Goal: Task Accomplishment & Management: Manage account settings

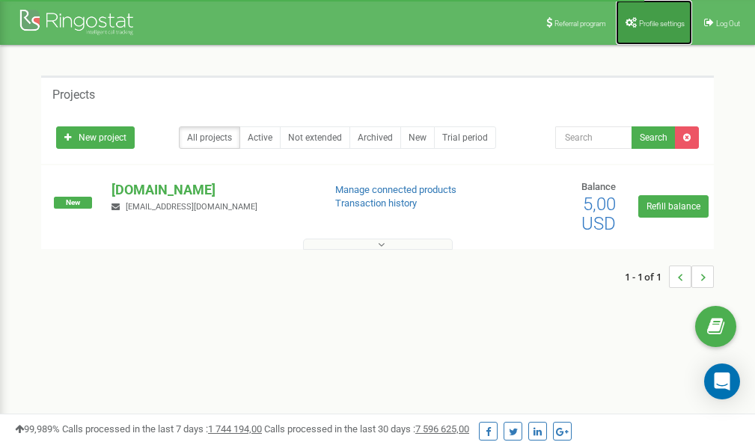
click at [646, 22] on span "Profile settings" at bounding box center [662, 23] width 46 height 8
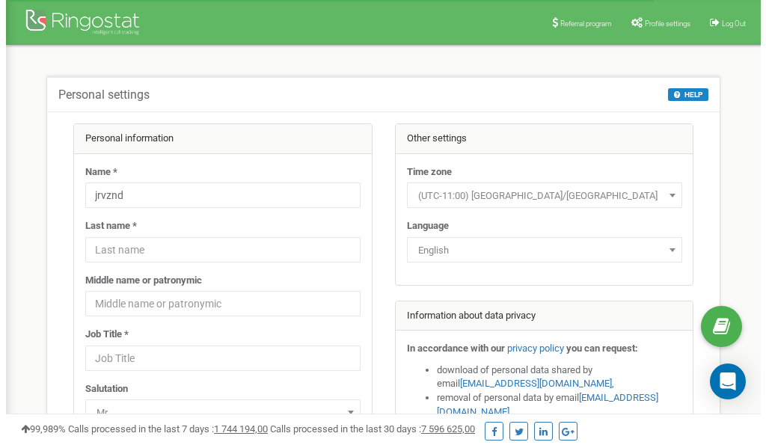
scroll to position [75, 0]
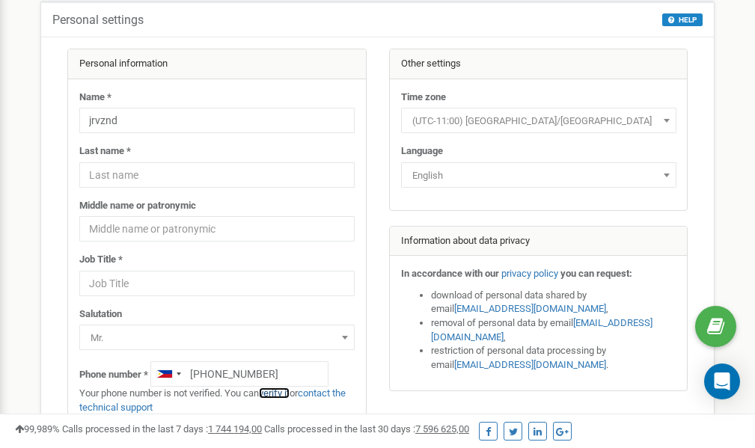
click at [279, 392] on link "verify it" at bounding box center [274, 393] width 31 height 11
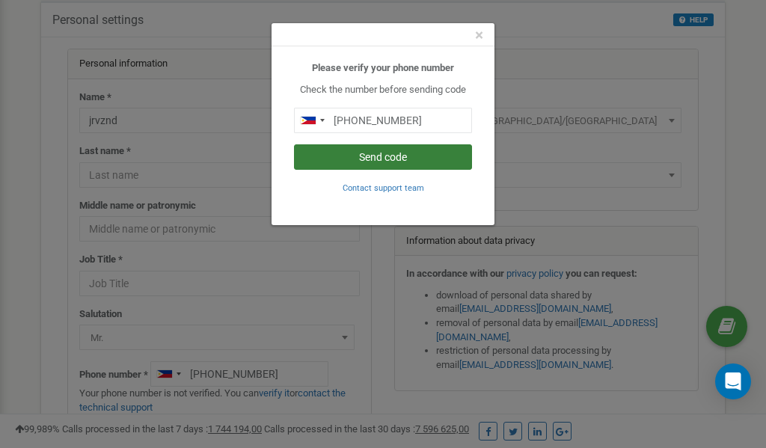
click at [382, 158] on button "Send code" at bounding box center [383, 156] width 178 height 25
